Goal: Task Accomplishment & Management: Use online tool/utility

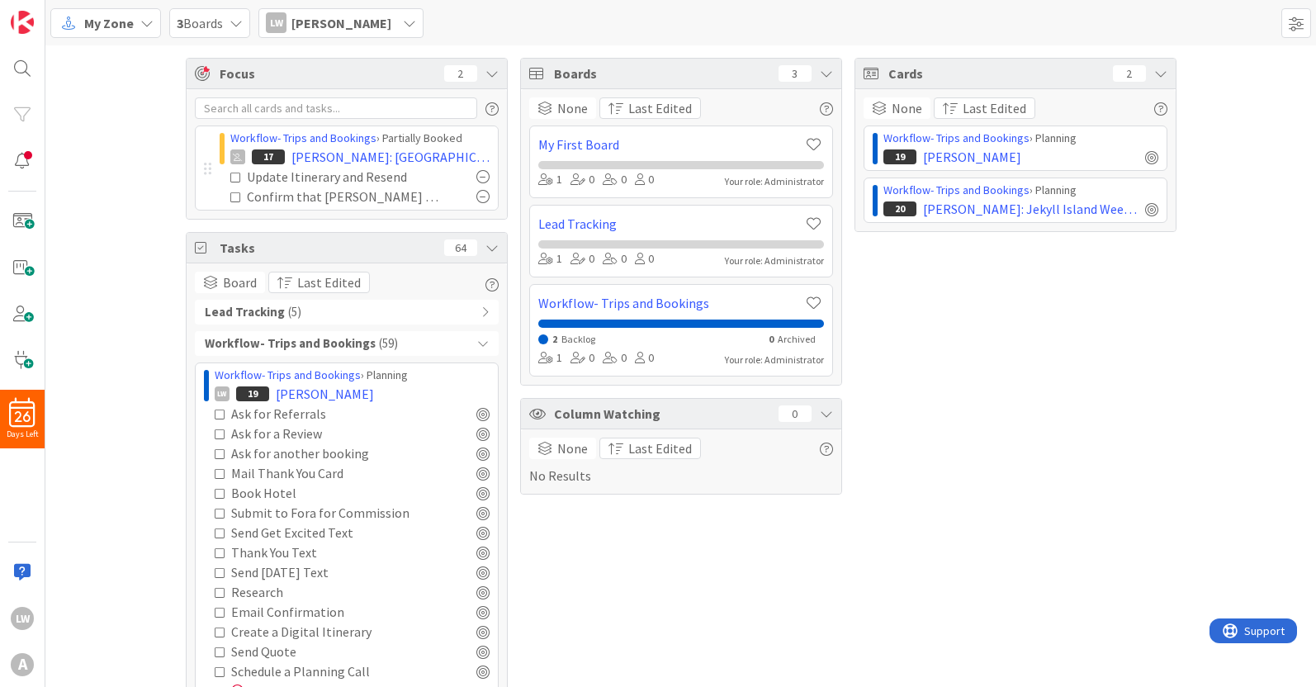
click at [113, 19] on span "My Zone" at bounding box center [109, 23] width 50 height 20
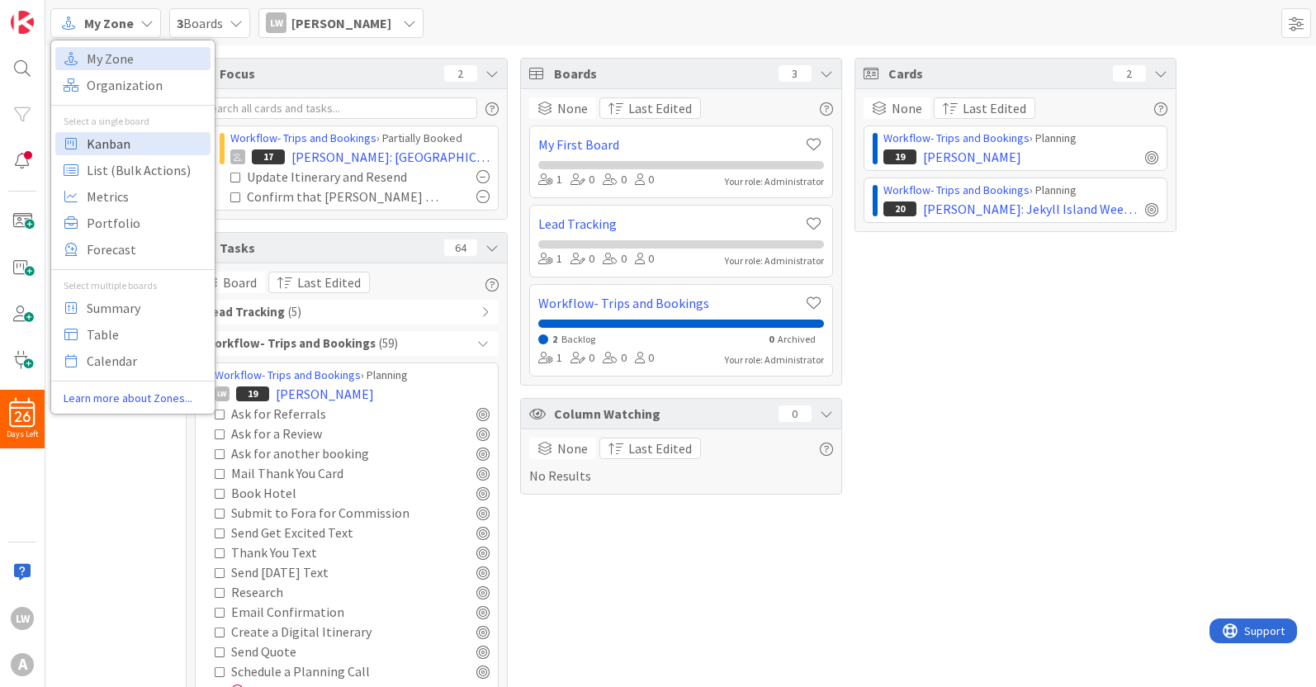
click at [120, 133] on span "Kanban" at bounding box center [146, 143] width 119 height 25
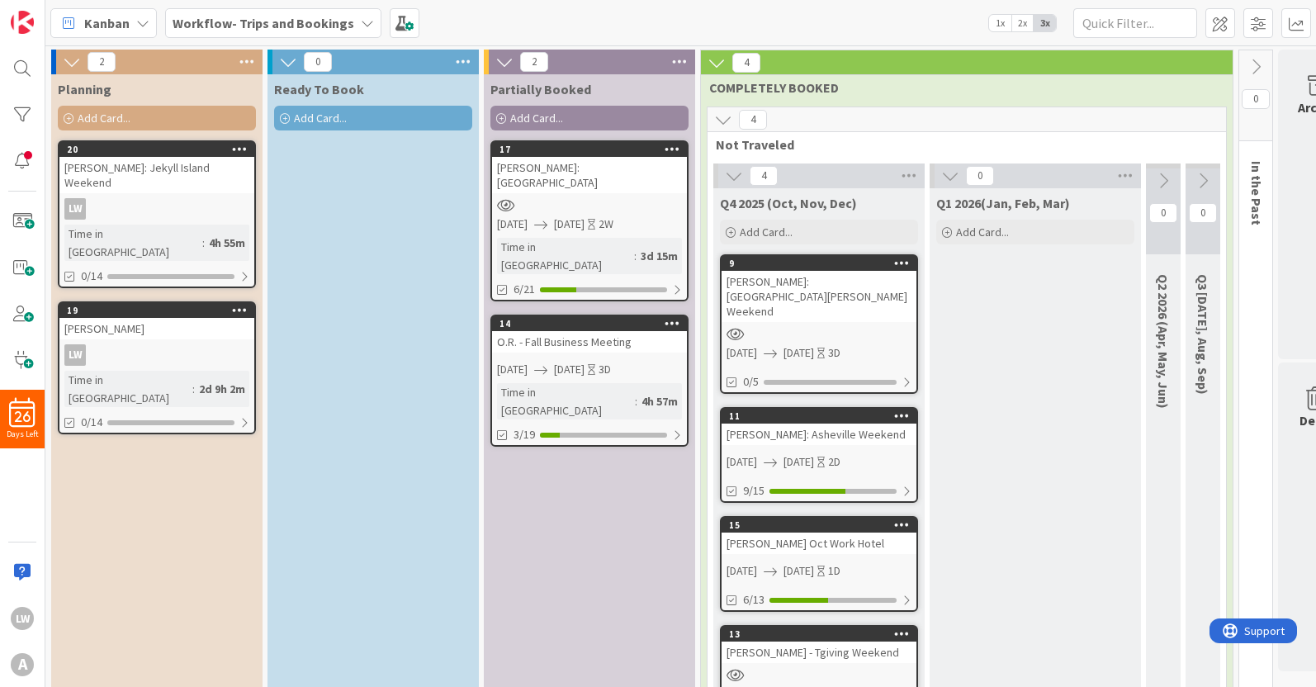
click at [136, 163] on div "[PERSON_NAME]: Jekyll Island Weekend" at bounding box center [156, 175] width 195 height 36
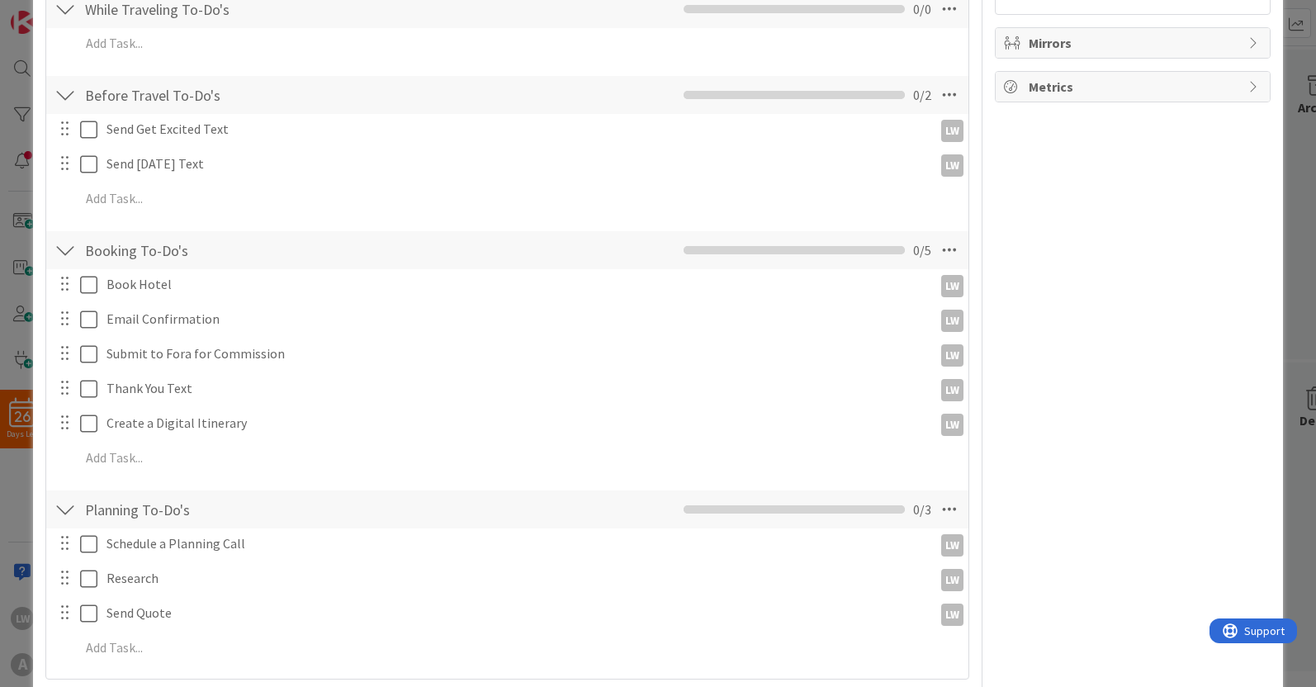
scroll to position [729, 0]
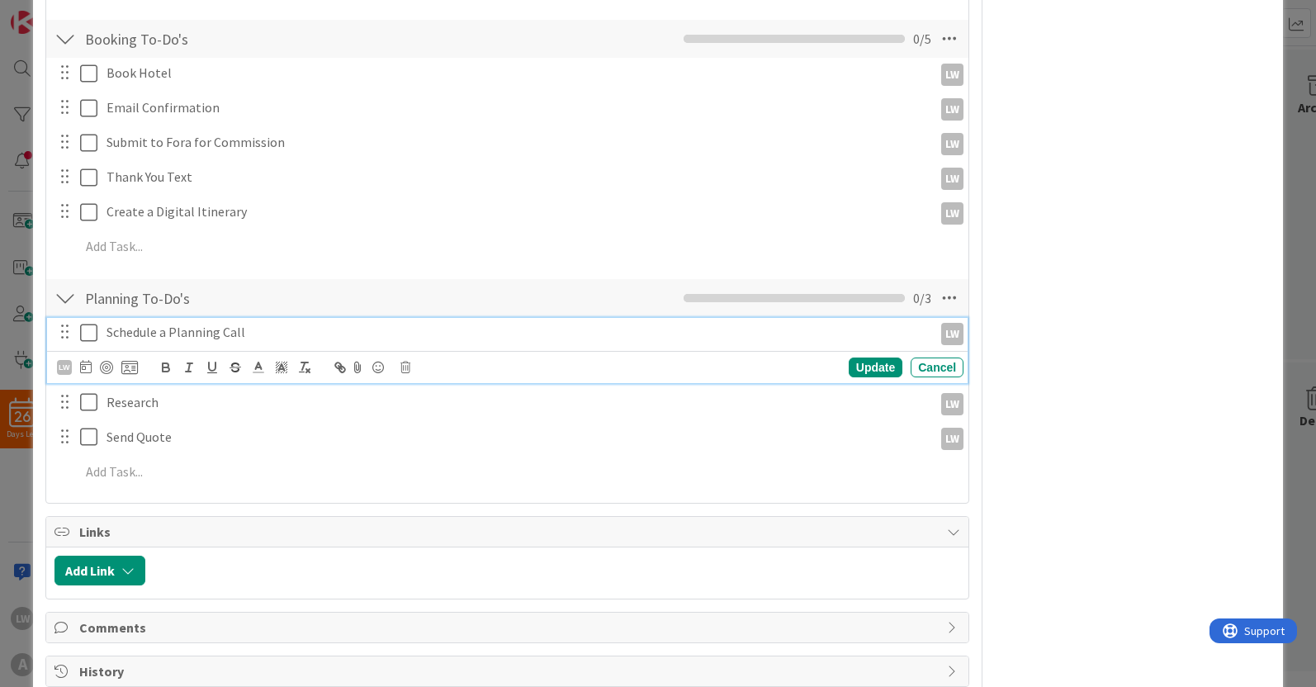
click at [84, 326] on icon at bounding box center [92, 333] width 25 height 20
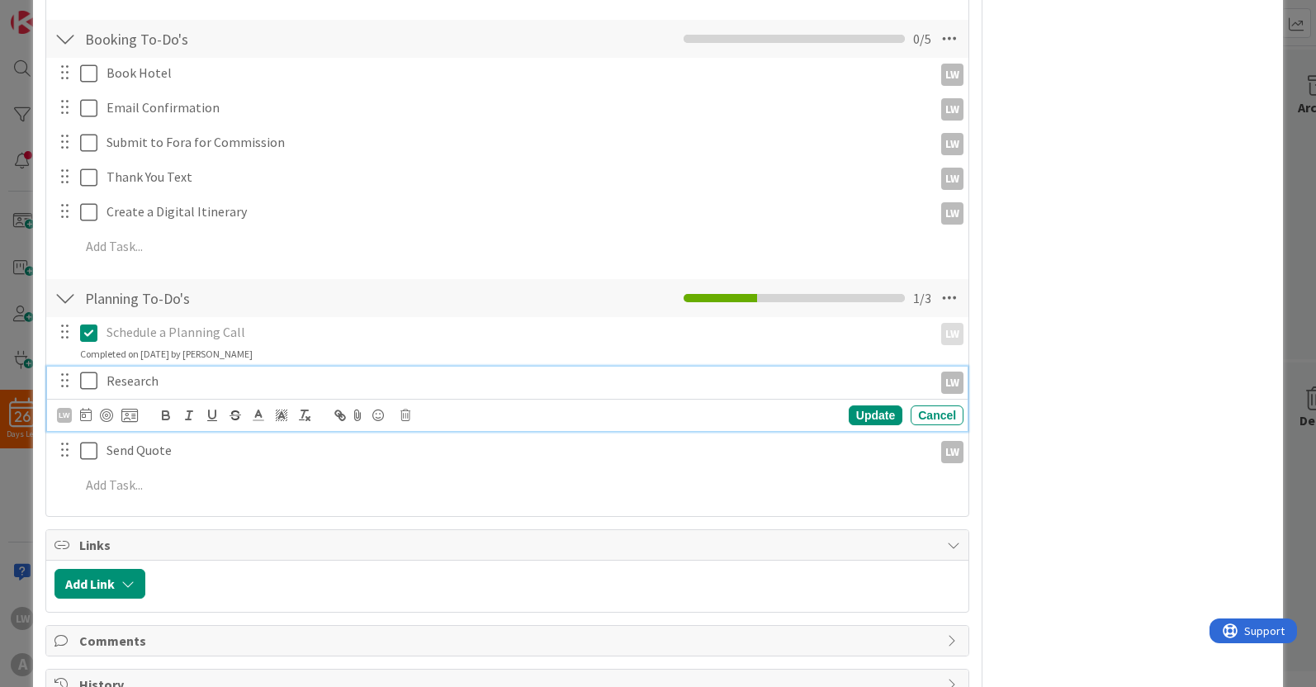
click at [92, 379] on icon at bounding box center [92, 381] width 25 height 20
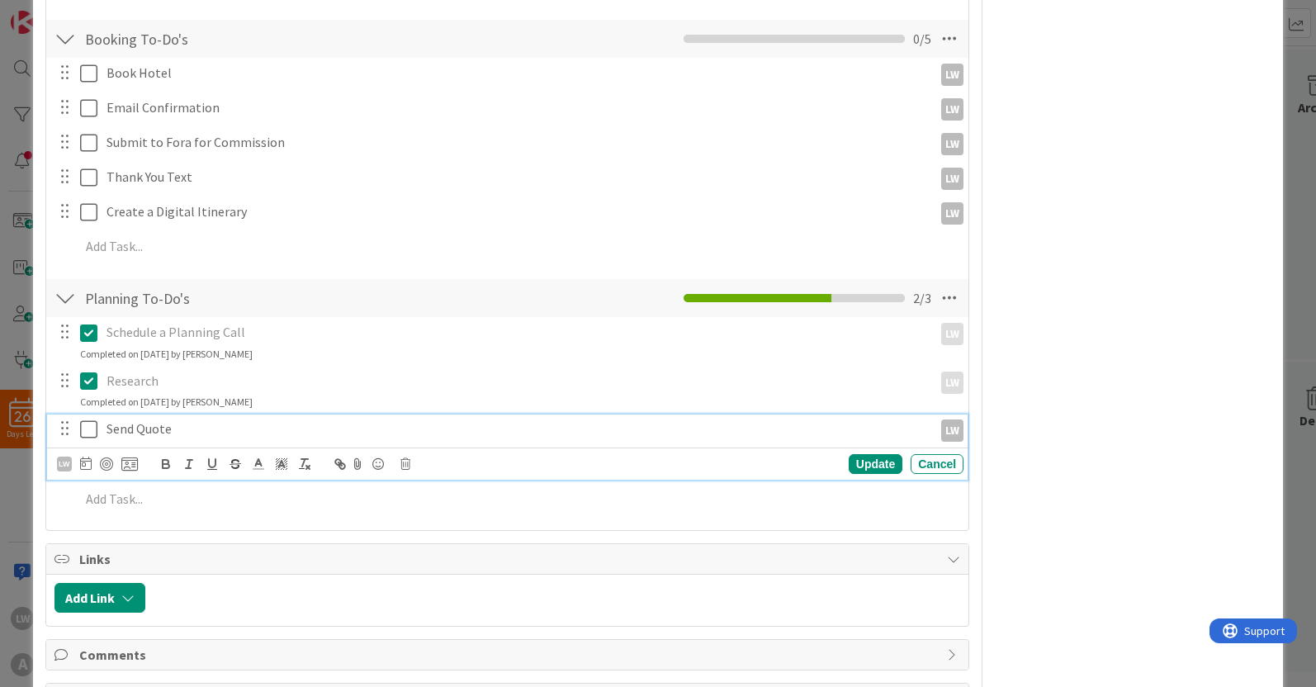
click at [88, 421] on icon at bounding box center [92, 429] width 25 height 20
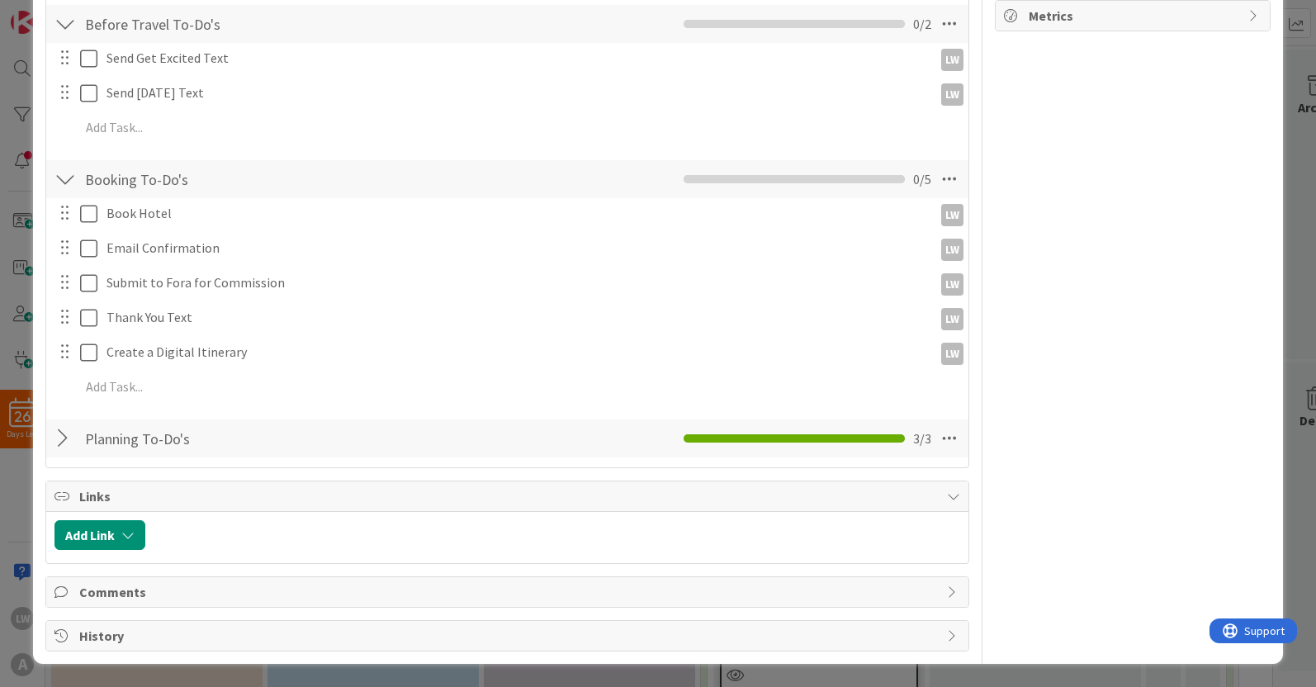
scroll to position [0, 0]
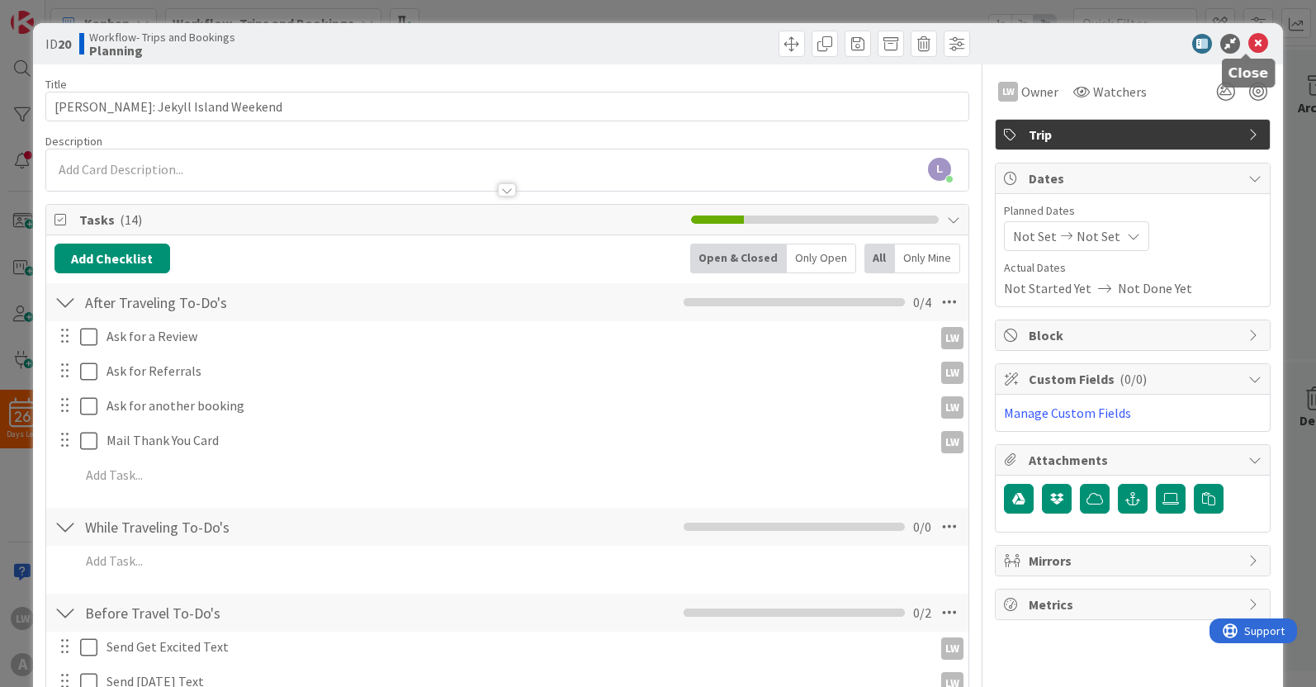
click at [1248, 43] on icon at bounding box center [1258, 44] width 20 height 20
